Goal: Information Seeking & Learning: Compare options

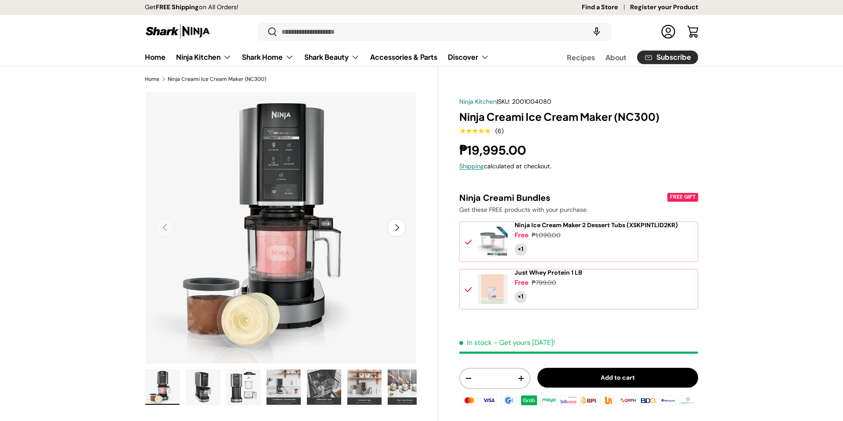
drag, startPoint x: 245, startPoint y: 378, endPoint x: 258, endPoint y: 377, distance: 13.6
click at [245, 378] on img "Gallery Viewer" at bounding box center [243, 386] width 34 height 35
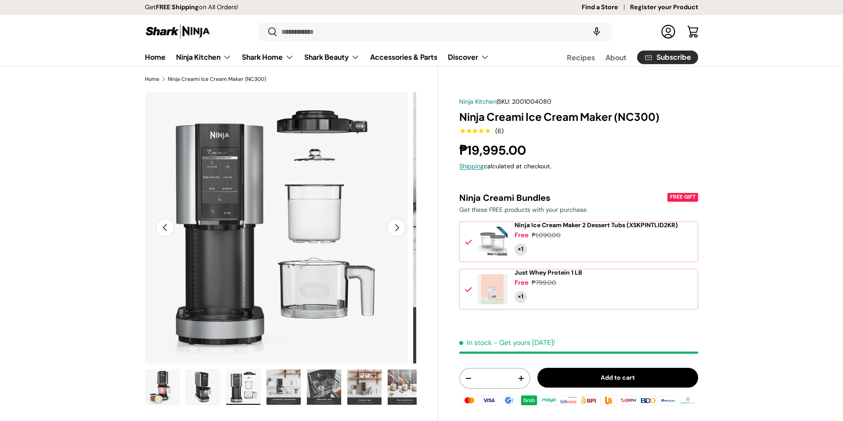
click at [277, 378] on img "Gallery Viewer" at bounding box center [284, 386] width 34 height 35
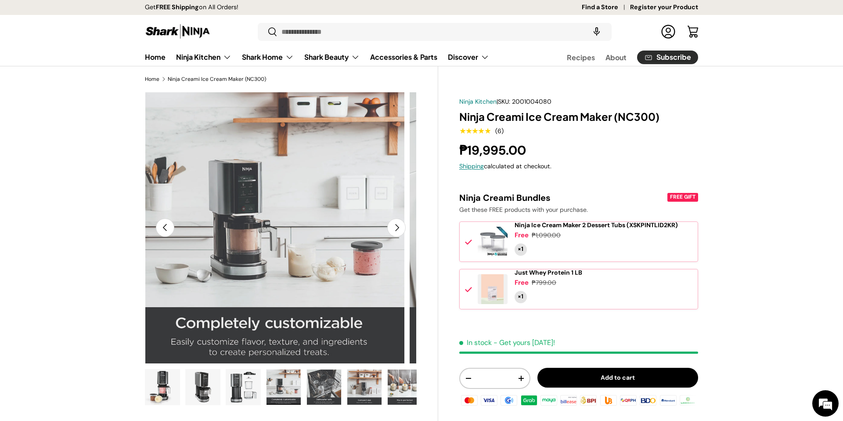
scroll to position [21, 0]
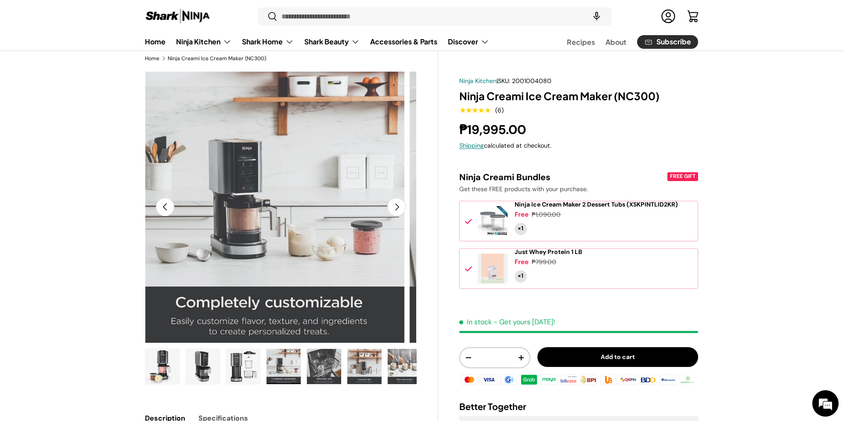
click at [197, 363] on img "Gallery Viewer" at bounding box center [203, 366] width 34 height 35
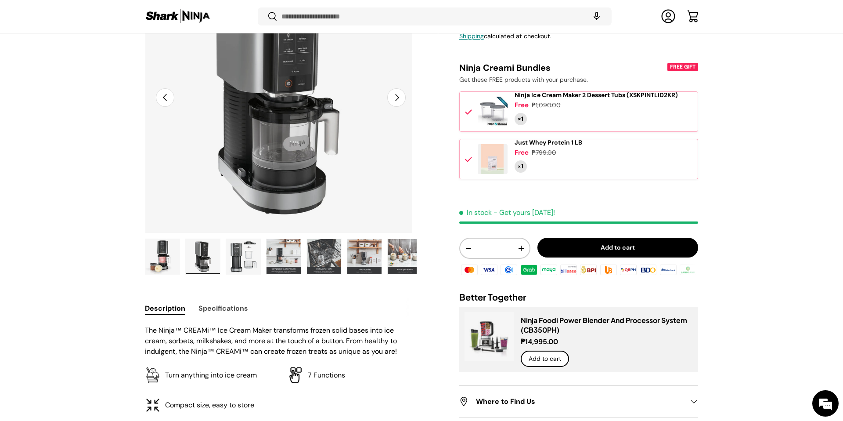
scroll to position [0, 0]
click at [296, 367] on li "7 Functions" at bounding box center [352, 375] width 129 height 16
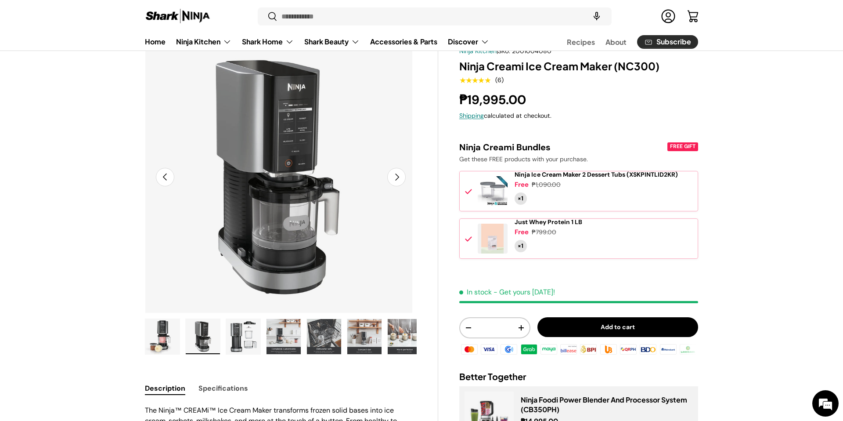
scroll to position [48, 0]
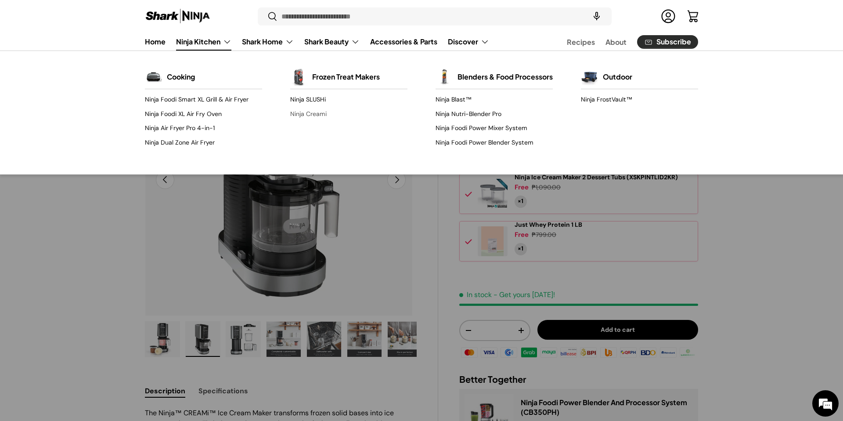
click at [310, 107] on link "Ninja Creami" at bounding box center [348, 114] width 117 height 14
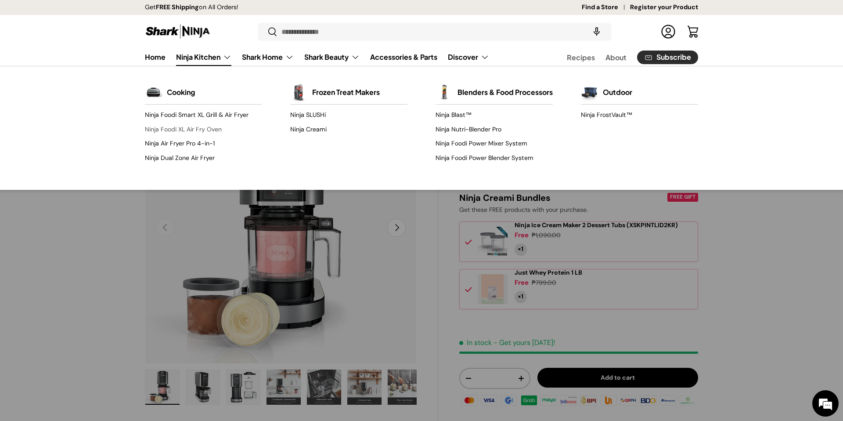
click at [177, 122] on link "Ninja Foodi XL Air Fry Oven" at bounding box center [203, 129] width 117 height 14
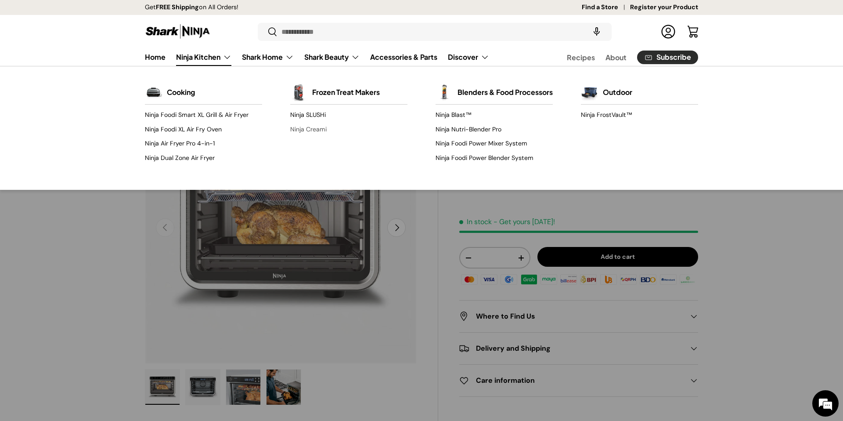
click at [312, 122] on link "Ninja Creami" at bounding box center [348, 129] width 117 height 14
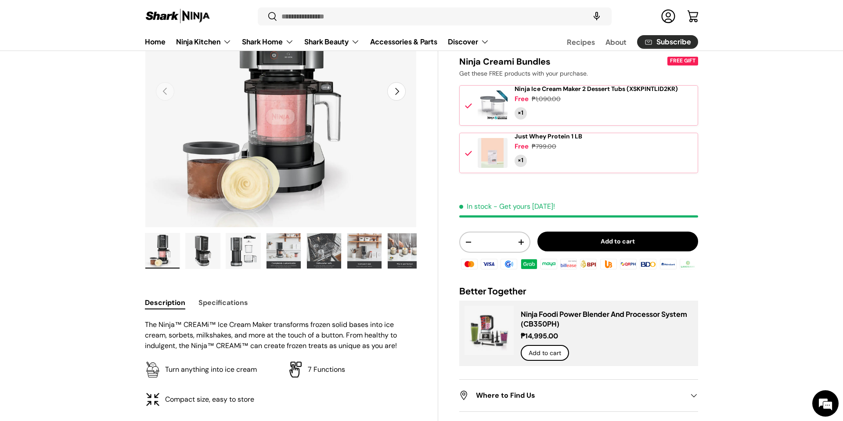
scroll to position [298, 0]
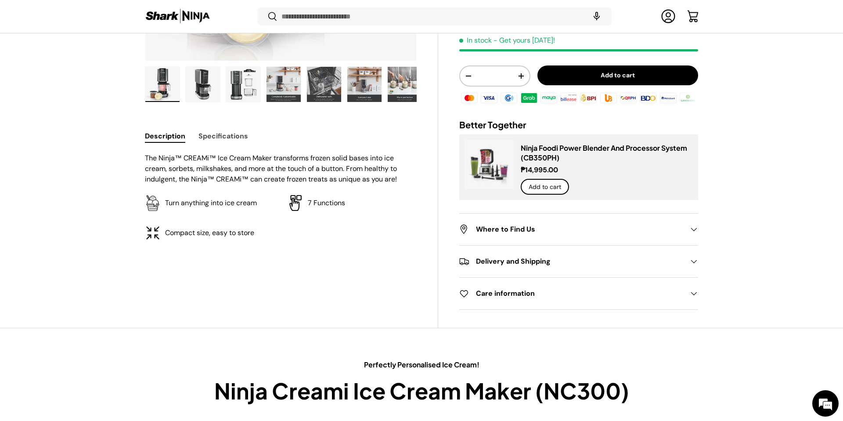
click at [200, 127] on button "Specifications" at bounding box center [224, 136] width 50 height 20
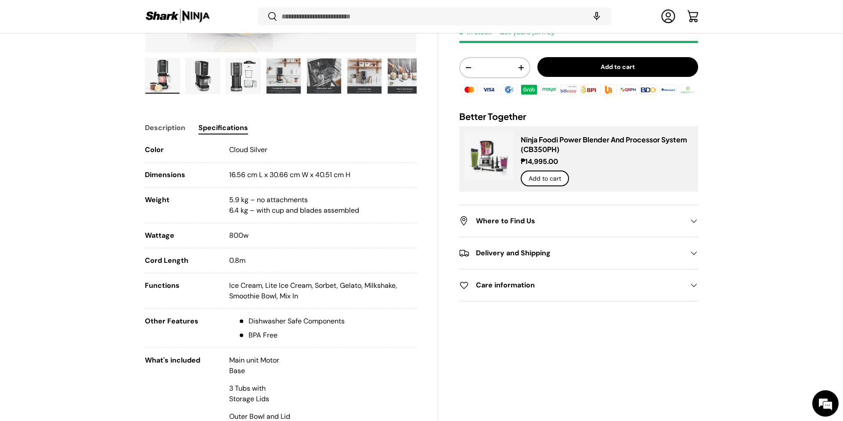
scroll to position [308, 0]
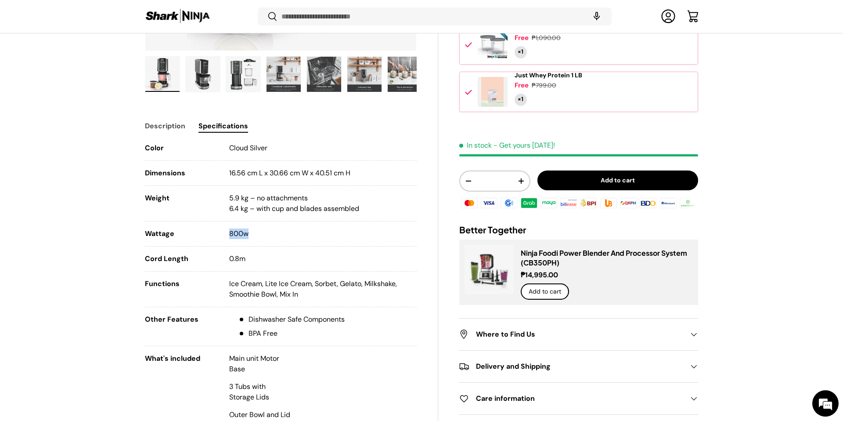
drag, startPoint x: 229, startPoint y: 195, endPoint x: 246, endPoint y: 195, distance: 17.1
click at [246, 228] on li "Wattage 800w" at bounding box center [281, 237] width 272 height 18
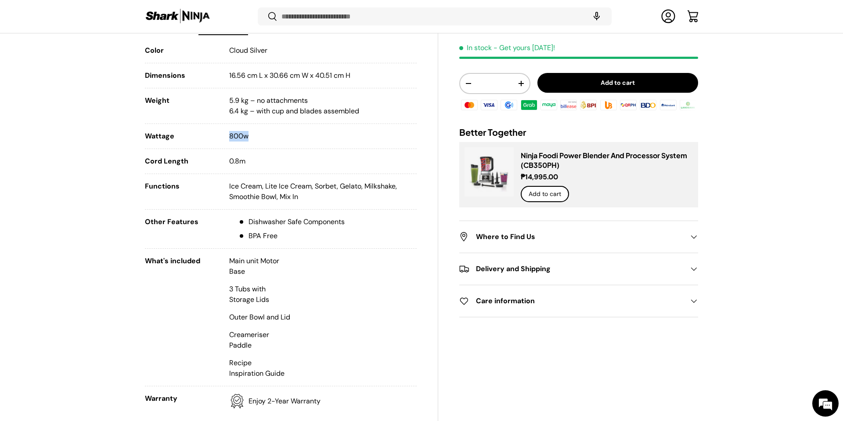
scroll to position [408, 0]
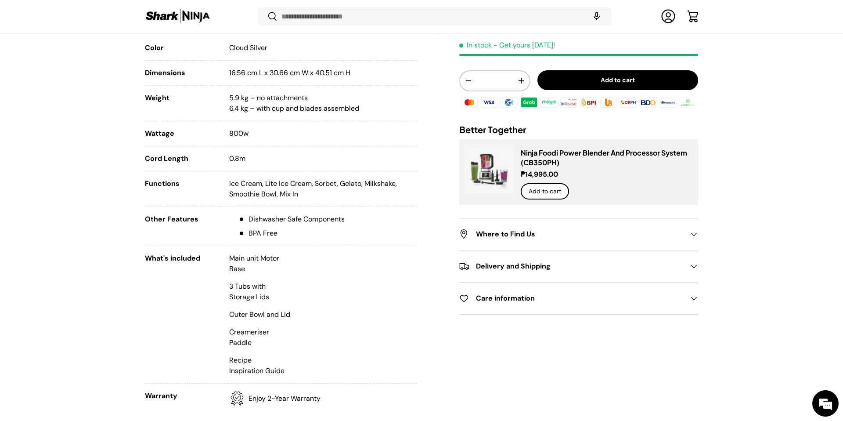
click at [561, 240] on h2 "Where to Find Us" at bounding box center [571, 234] width 225 height 11
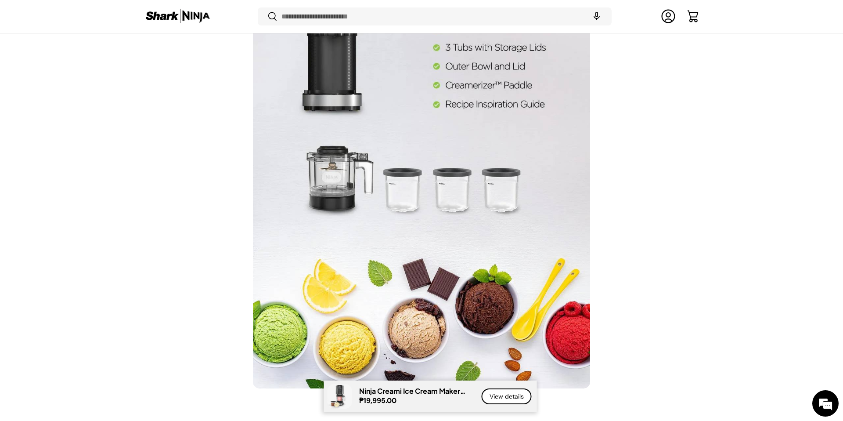
scroll to position [4591, 0]
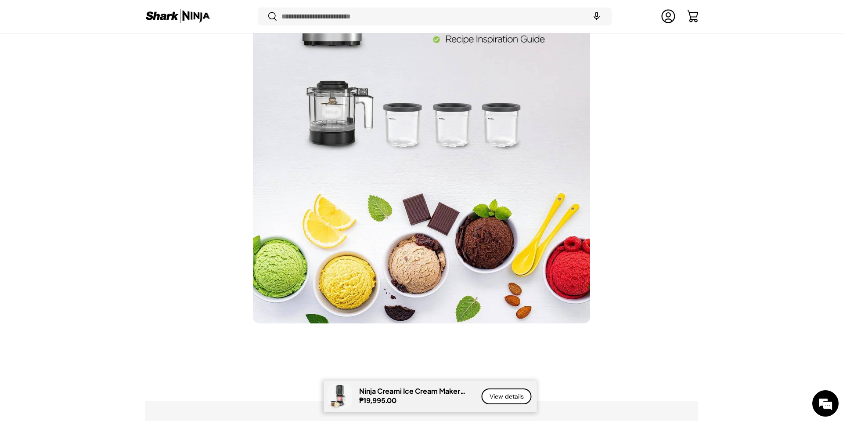
drag, startPoint x: 440, startPoint y: 158, endPoint x: 515, endPoint y: 165, distance: 75.0
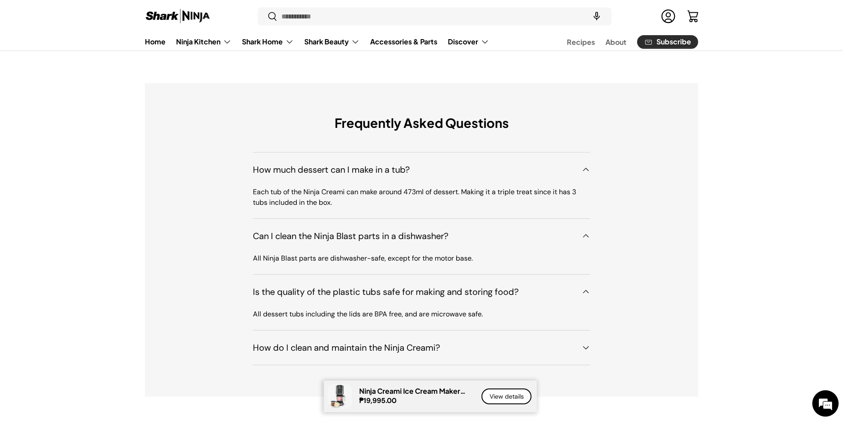
scroll to position [4913, 0]
click at [0, 0] on img "Ninja Foodi Power Blender And Processor System (CB350PH)" at bounding box center [0, 0] width 0 height 0
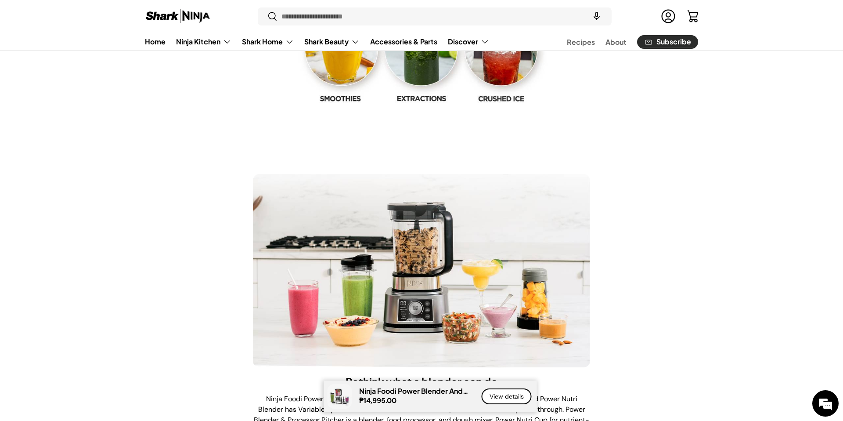
scroll to position [1953, 0]
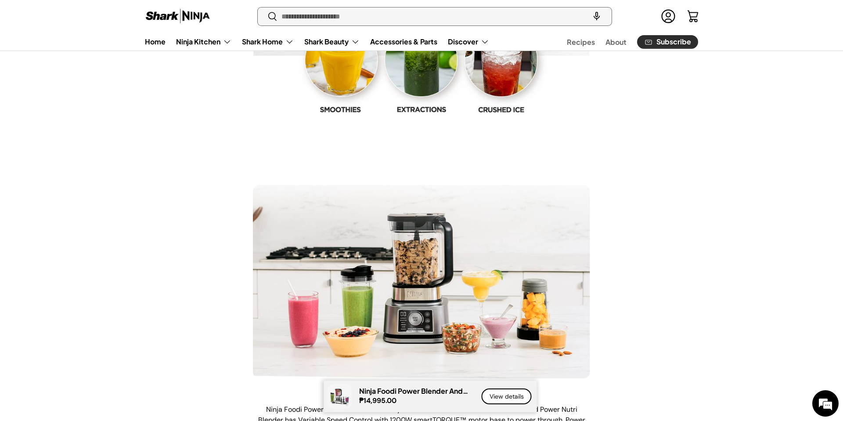
click at [287, 14] on input "Search" at bounding box center [435, 16] width 354 height 18
type input "******"
click at [258, 7] on button "Search" at bounding box center [268, 17] width 20 height 21
